Goal: Information Seeking & Learning: Learn about a topic

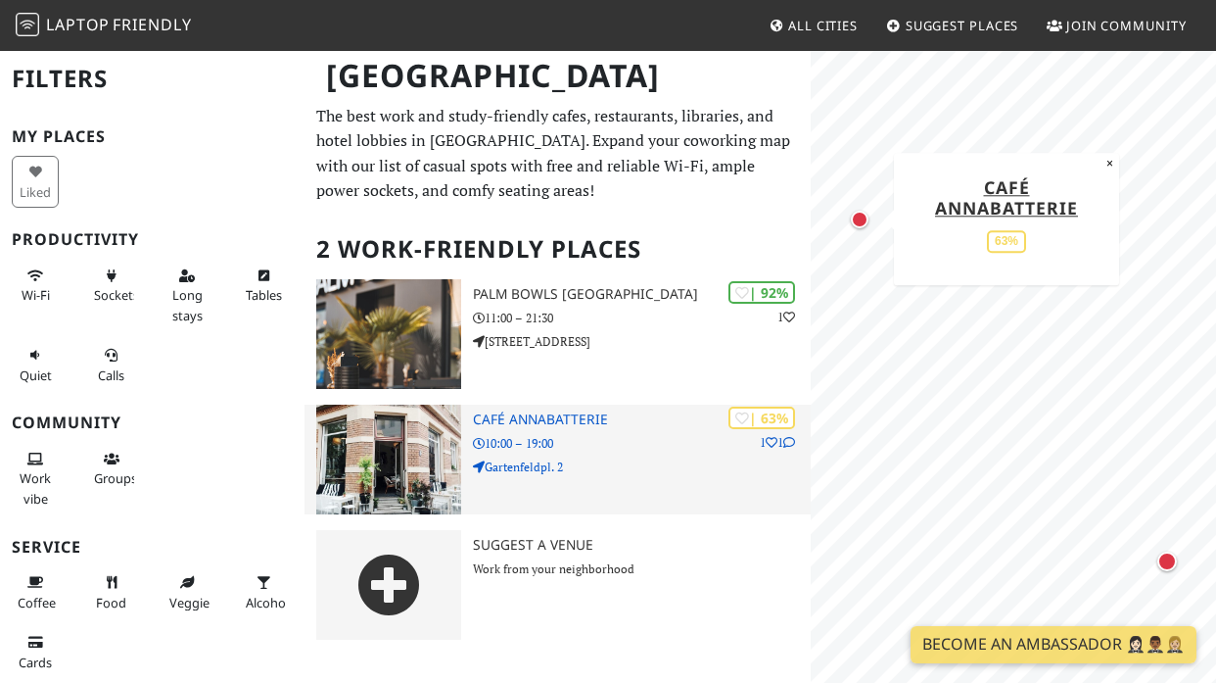
click at [419, 453] on img at bounding box center [389, 460] width 146 height 110
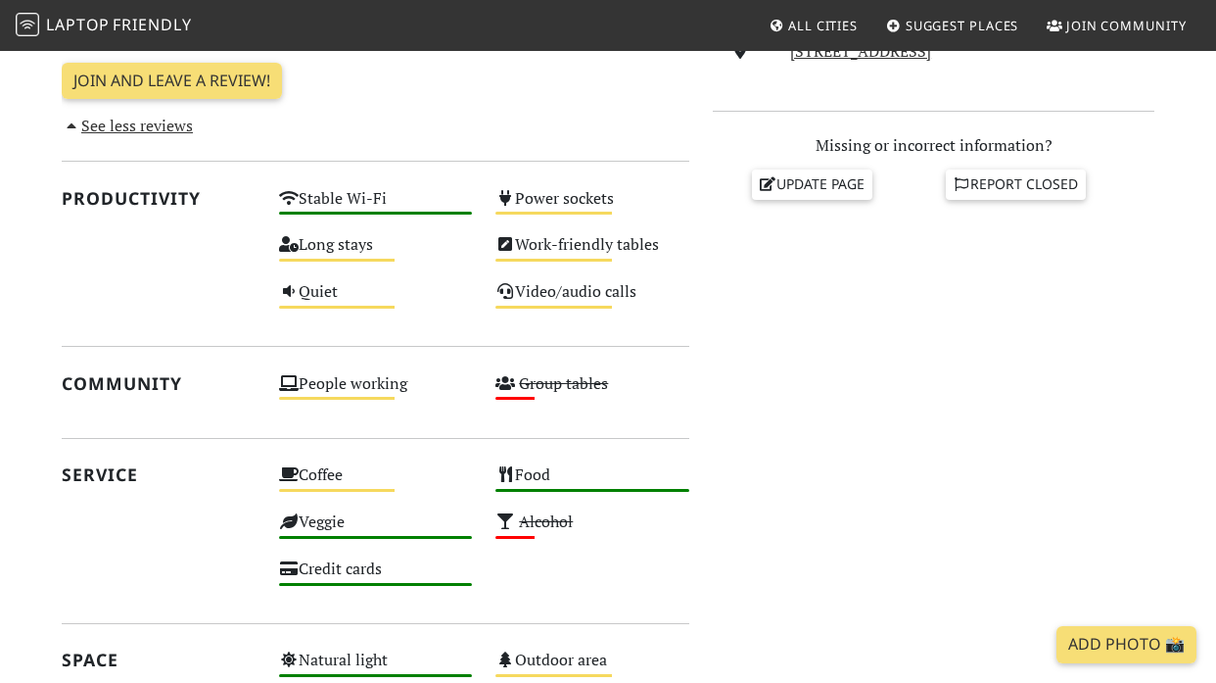
scroll to position [783, 0]
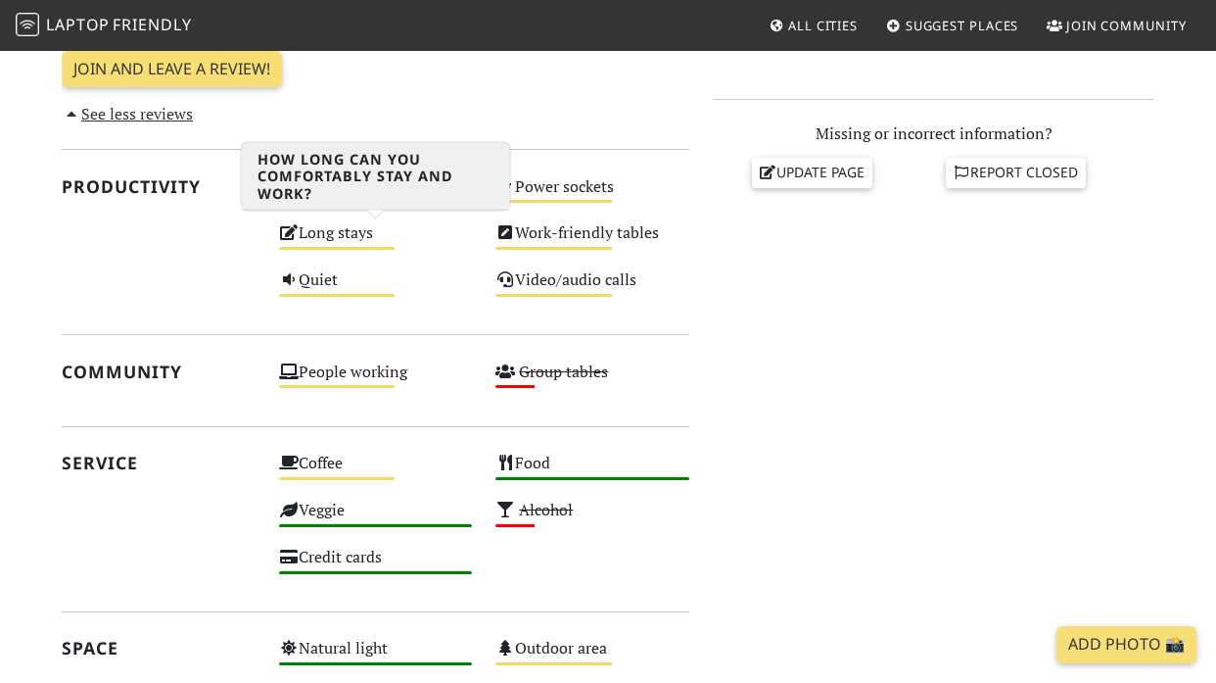
click at [320, 238] on div "Long stays Medium" at bounding box center [375, 241] width 217 height 47
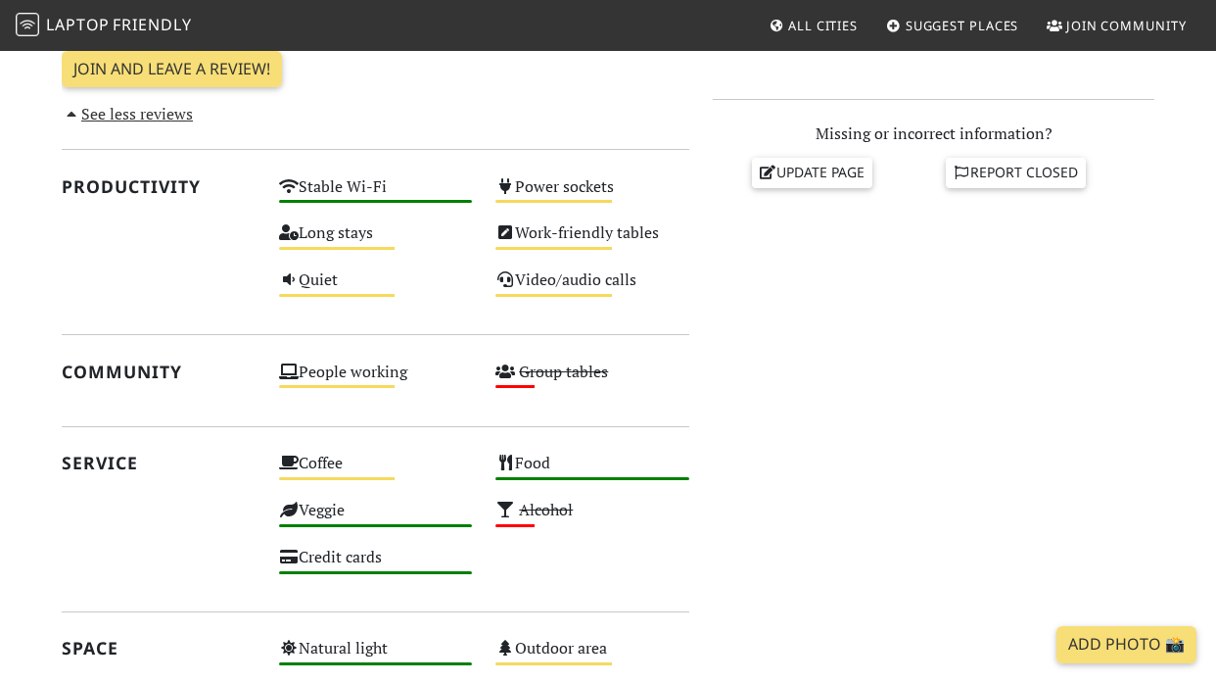
click at [870, 345] on div "Do you like working from here? Mon 10:00 – 19:00 Tue 10:00 – 19:00 Wed 10:00 – …" at bounding box center [933, 282] width 465 height 1171
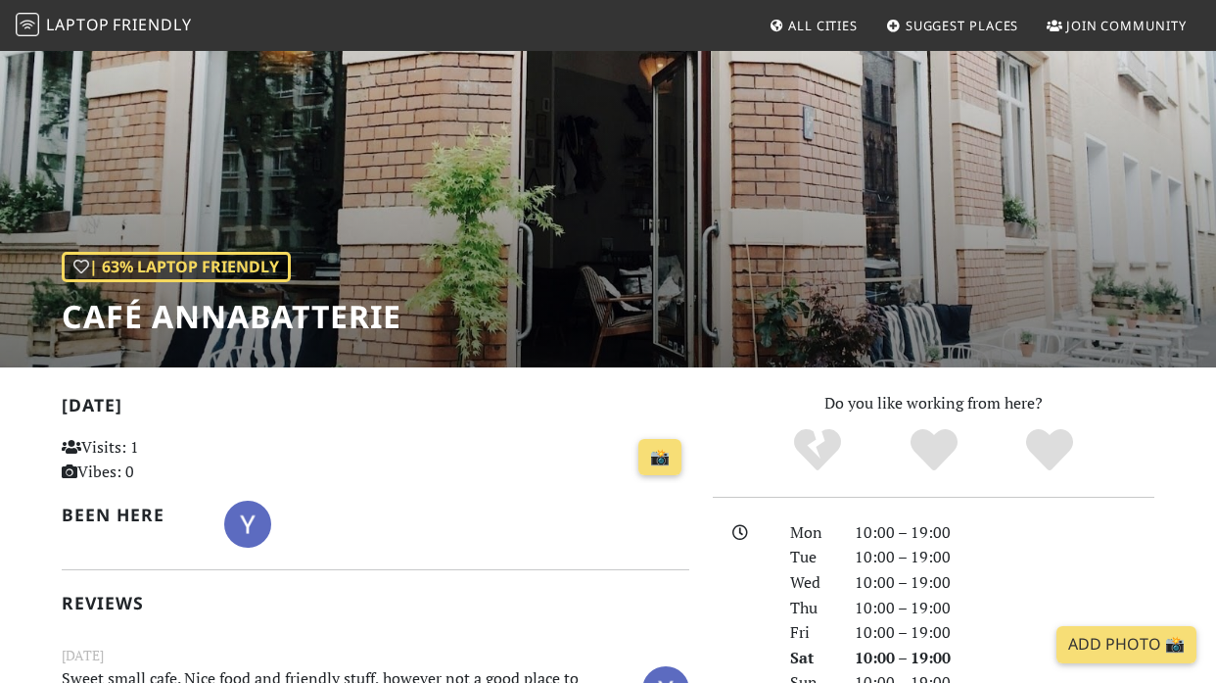
scroll to position [0, 0]
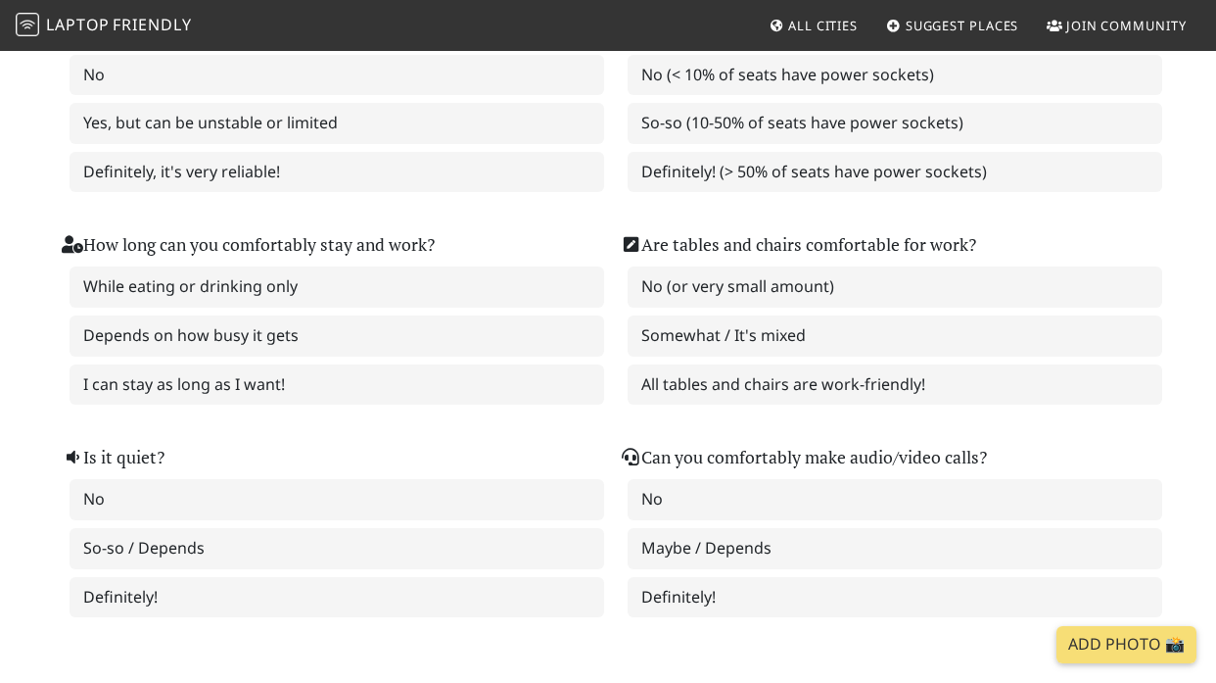
scroll to position [285, 0]
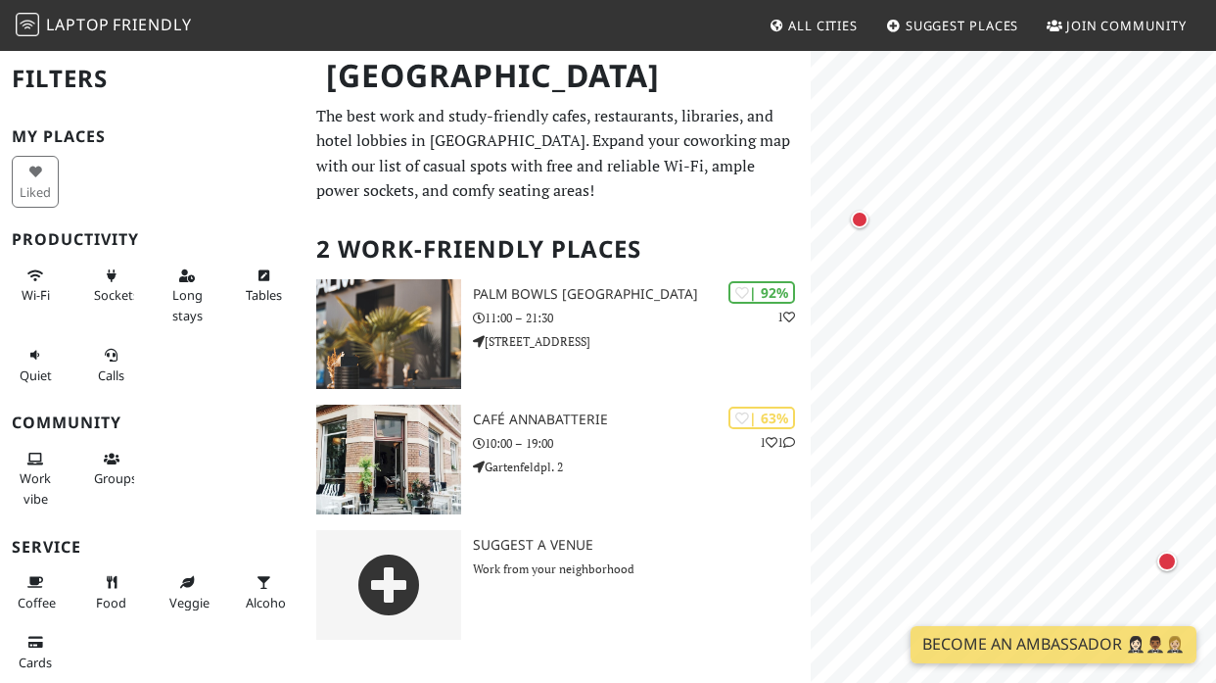
click at [800, 18] on span "All Cities" at bounding box center [823, 26] width 70 height 18
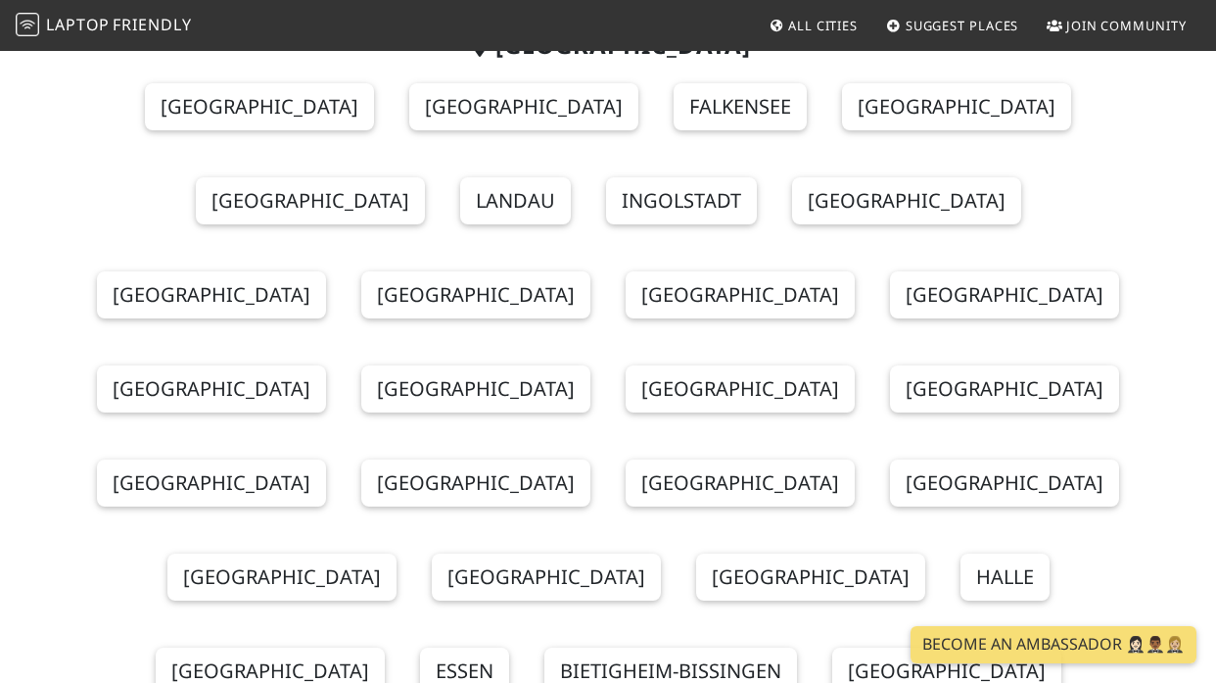
scroll to position [196, 0]
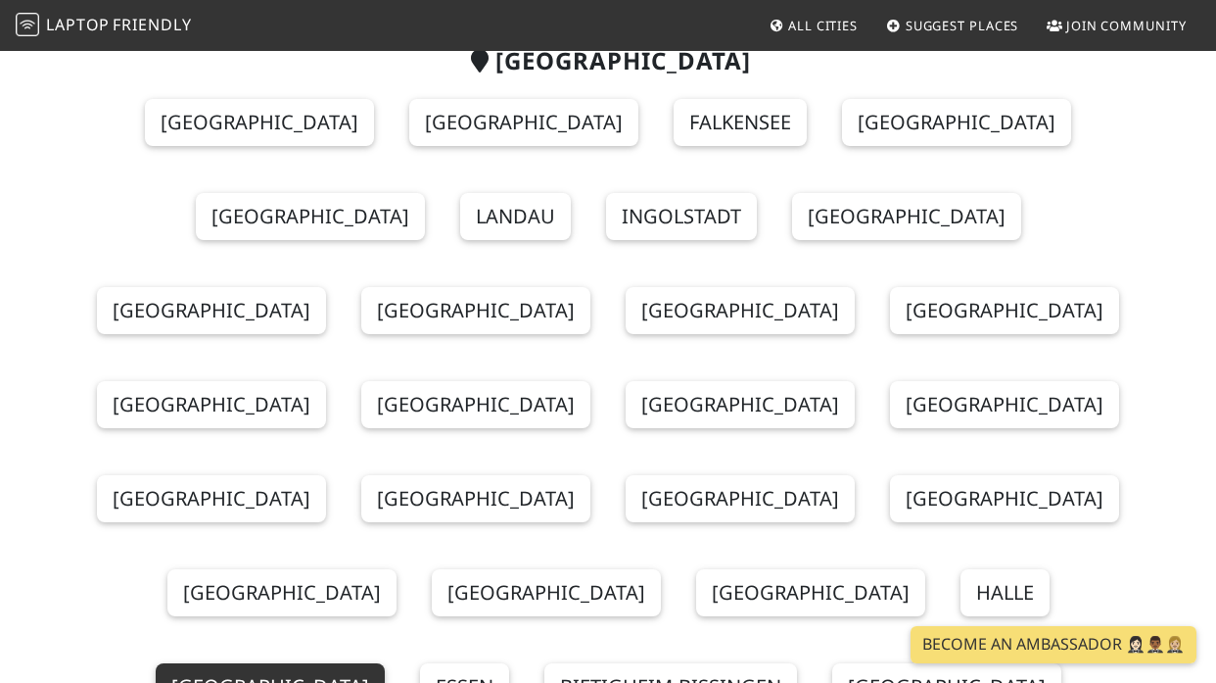
click at [385, 663] on link "Wiesbaden" at bounding box center [270, 686] width 229 height 47
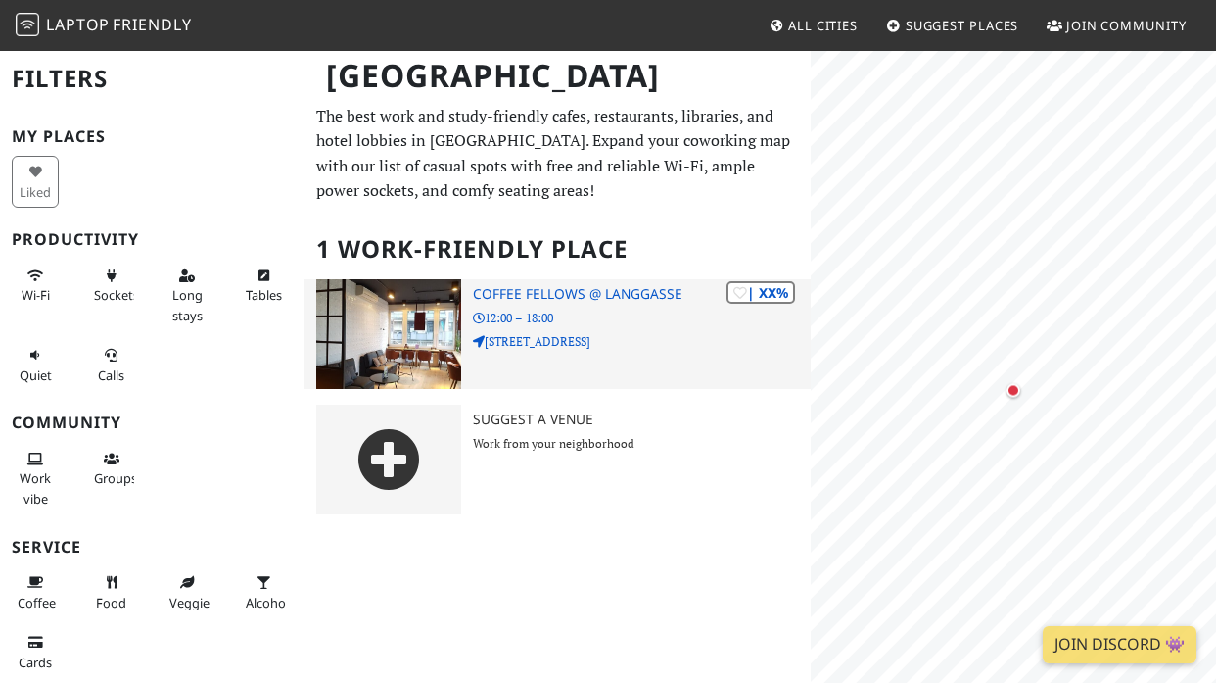
click at [397, 322] on img at bounding box center [389, 334] width 146 height 110
